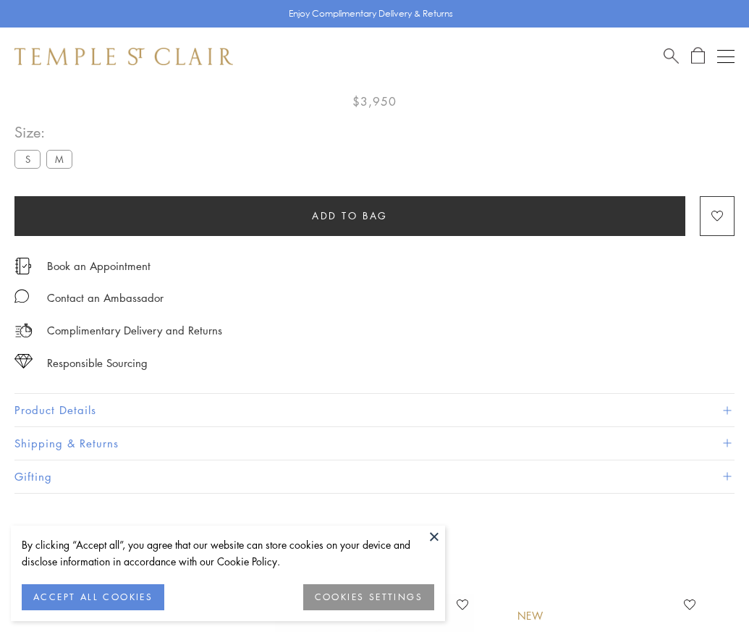
click at [349, 208] on span "Add to bag" at bounding box center [350, 216] width 76 height 16
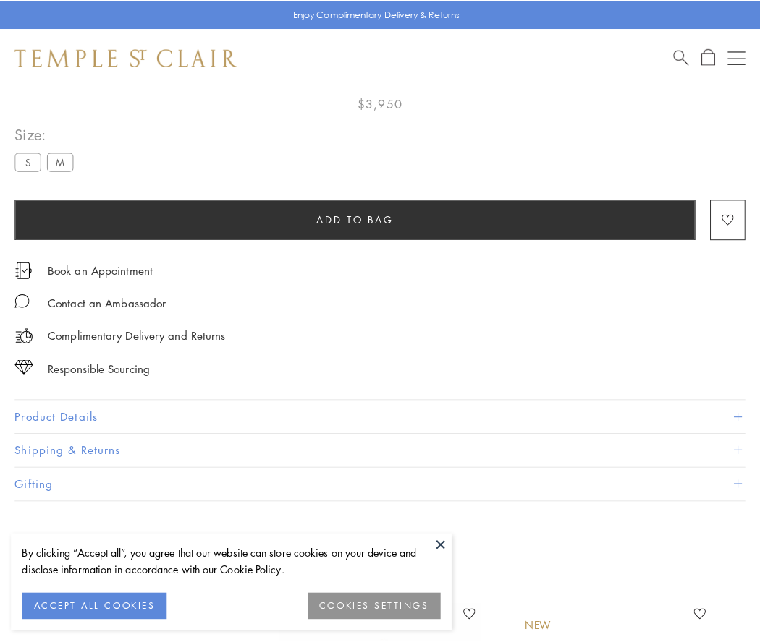
scroll to position [80, 0]
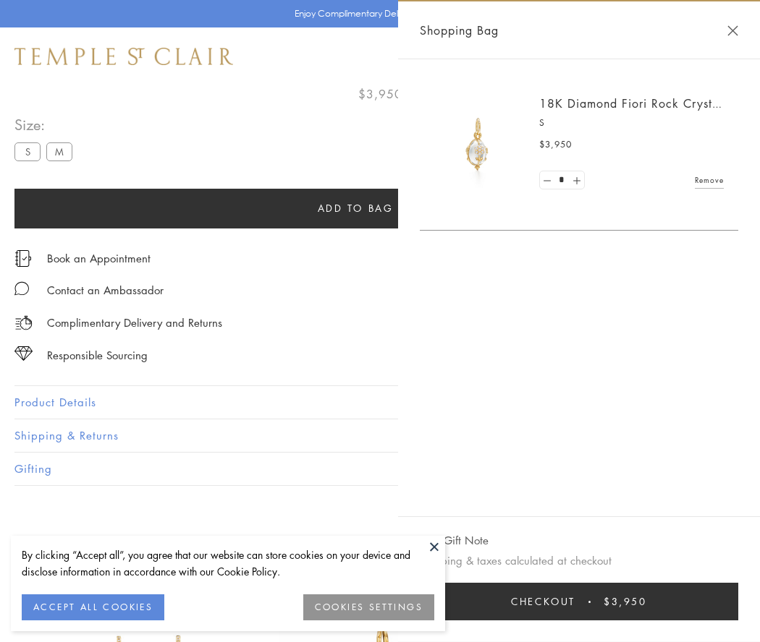
click at [575, 602] on span "Checkout" at bounding box center [543, 602] width 64 height 16
